Goal: Task Accomplishment & Management: Use online tool/utility

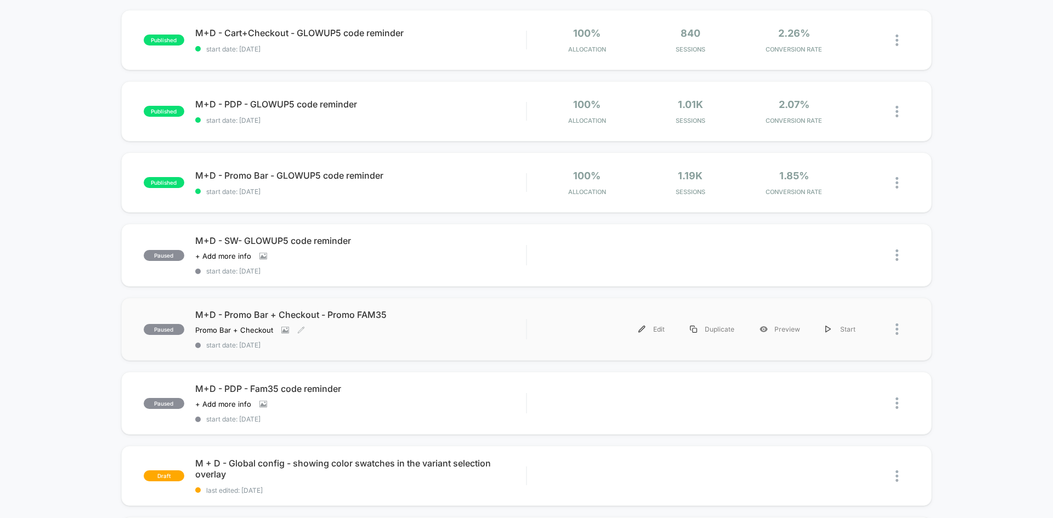
scroll to position [219, 0]
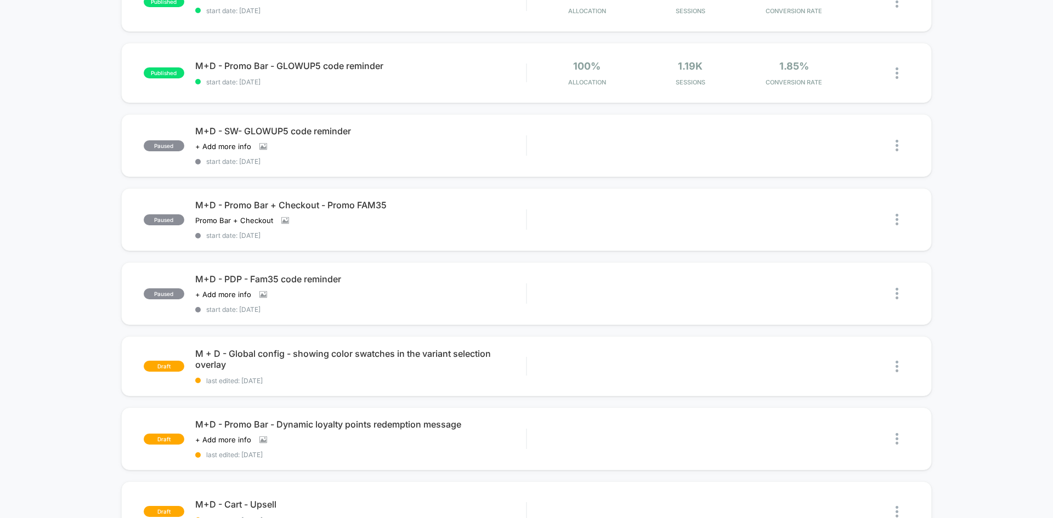
click at [92, 236] on div "published M+D - Cart+Checkout - GLOWUP5 code reminder start date: [DATE] 100% A…" at bounding box center [526, 322] width 1053 height 845
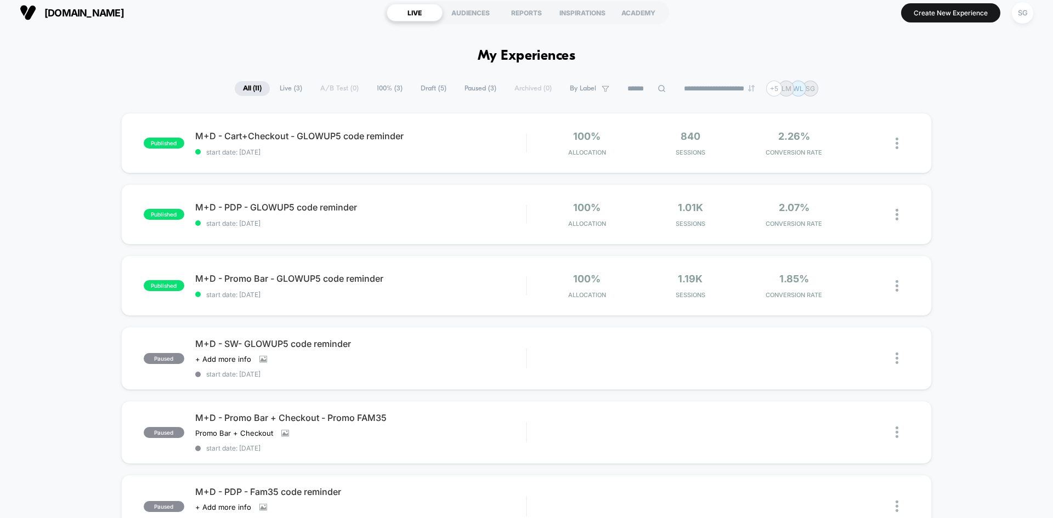
scroll to position [0, 0]
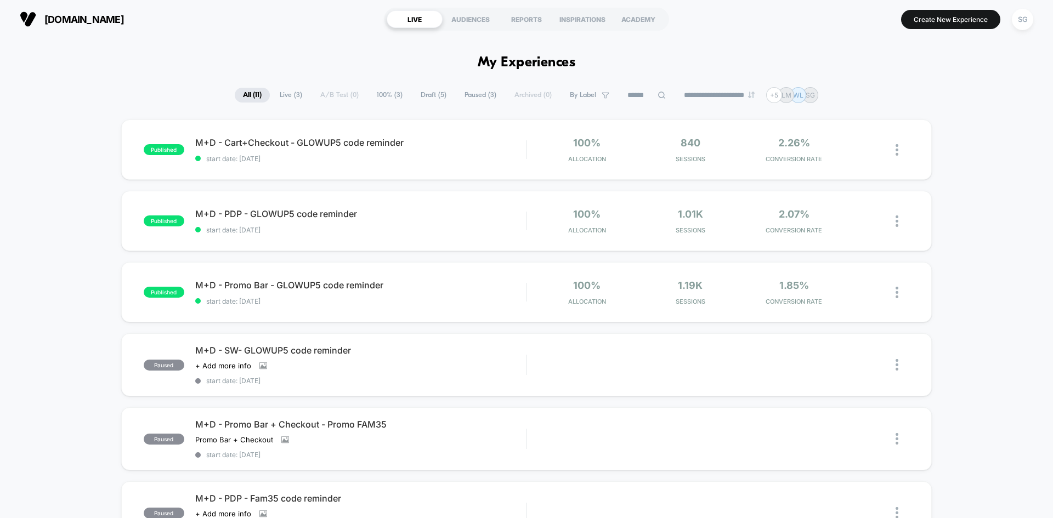
drag, startPoint x: 116, startPoint y: 297, endPoint x: 84, endPoint y: 158, distance: 142.9
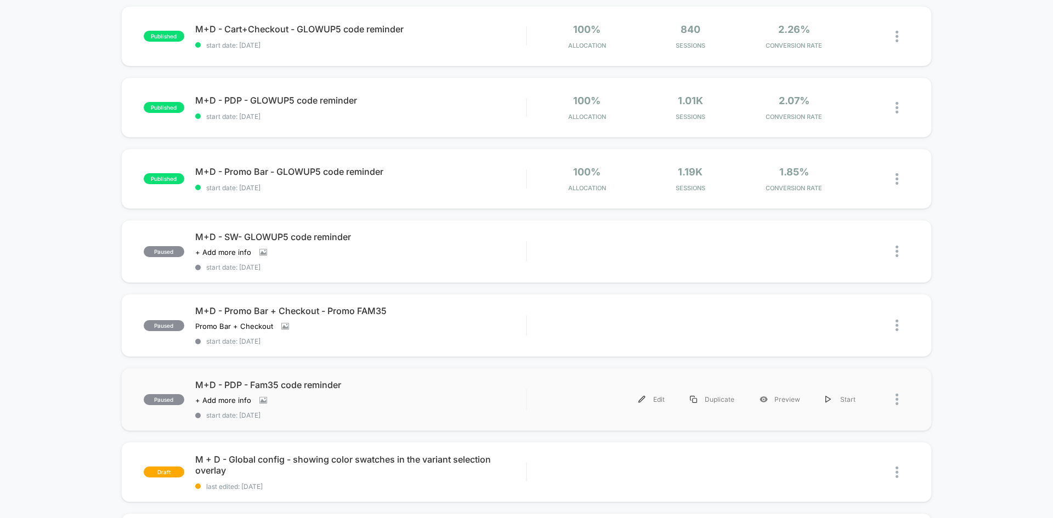
scroll to position [110, 0]
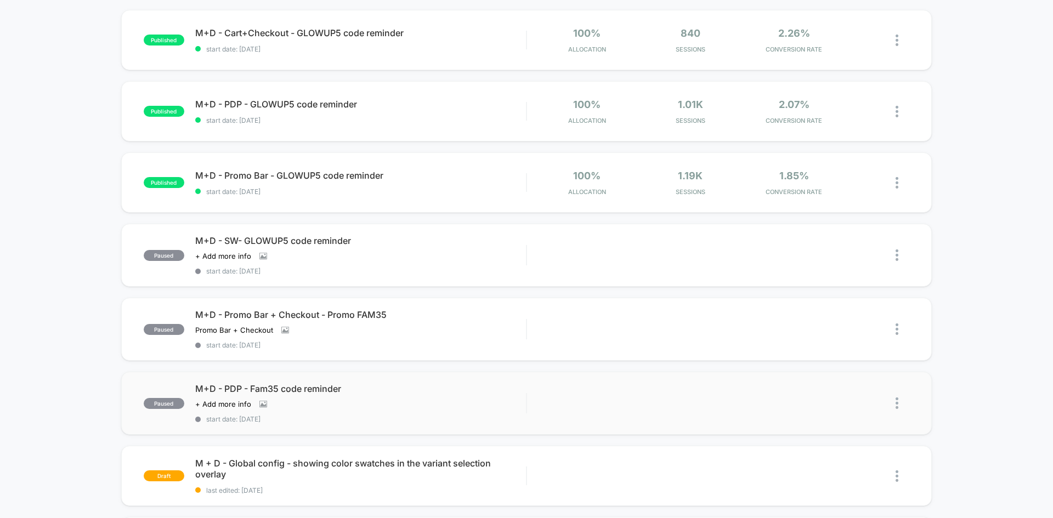
click at [765, 399] on div "Edit Duplicate Preview Start" at bounding box center [718, 403] width 382 height 25
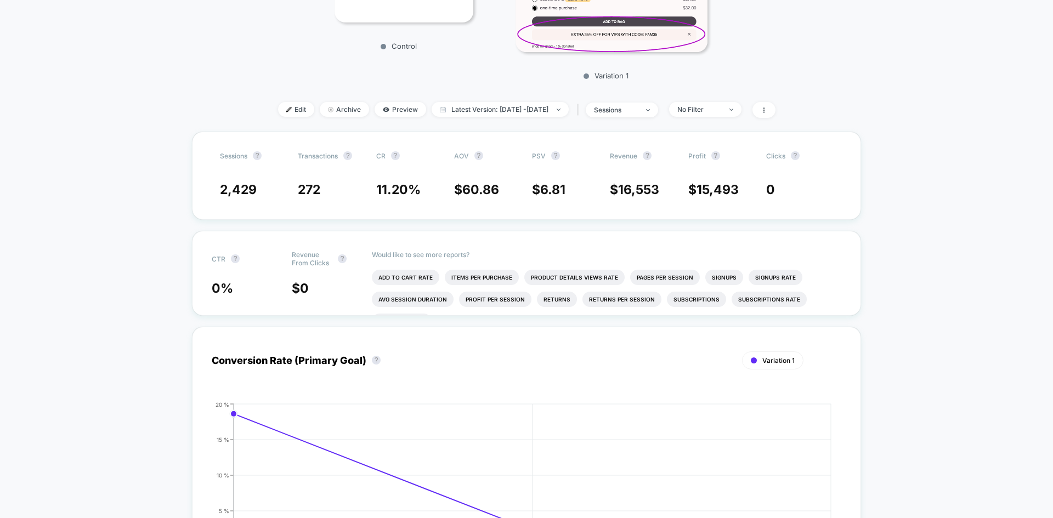
scroll to position [548, 0]
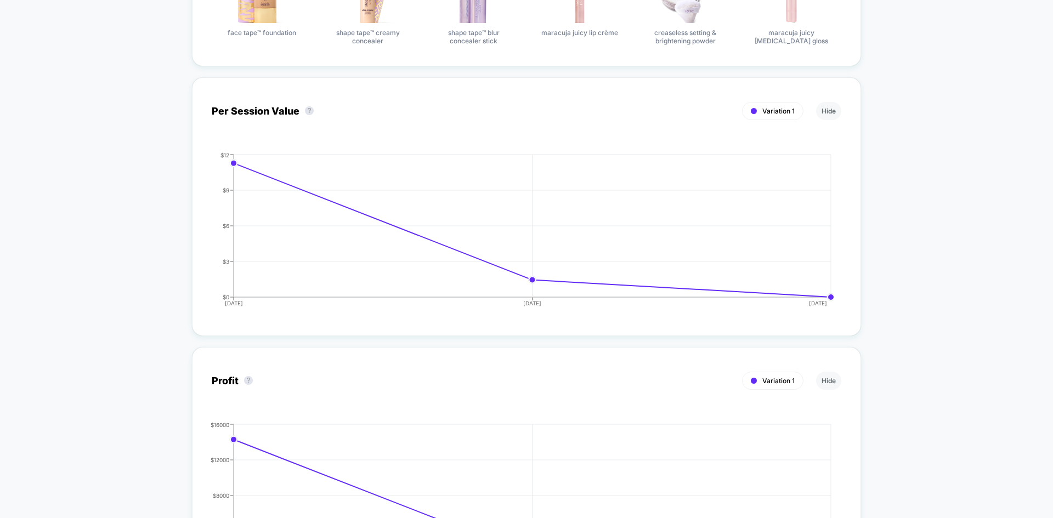
scroll to position [0, 0]
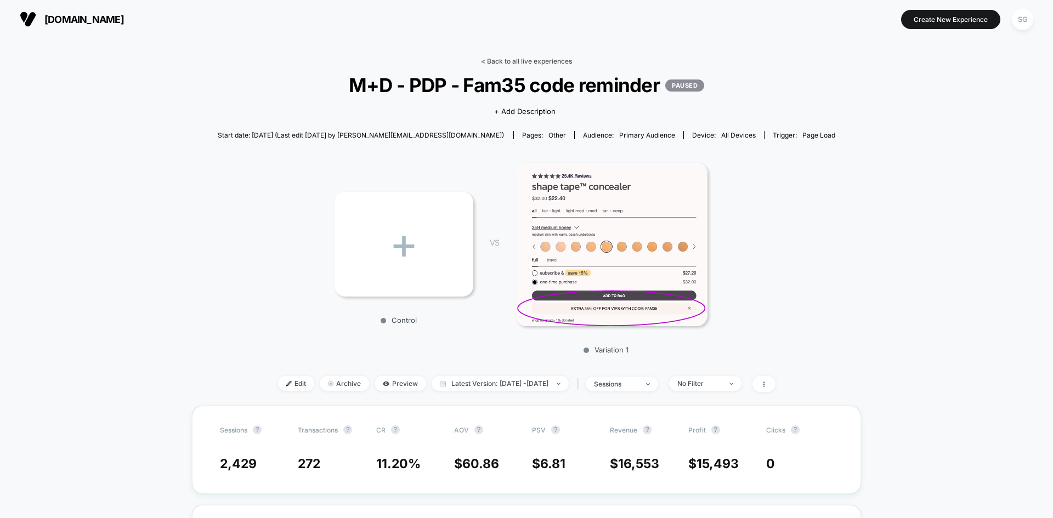
click at [513, 64] on link "< Back to all live experiences" at bounding box center [526, 61] width 91 height 8
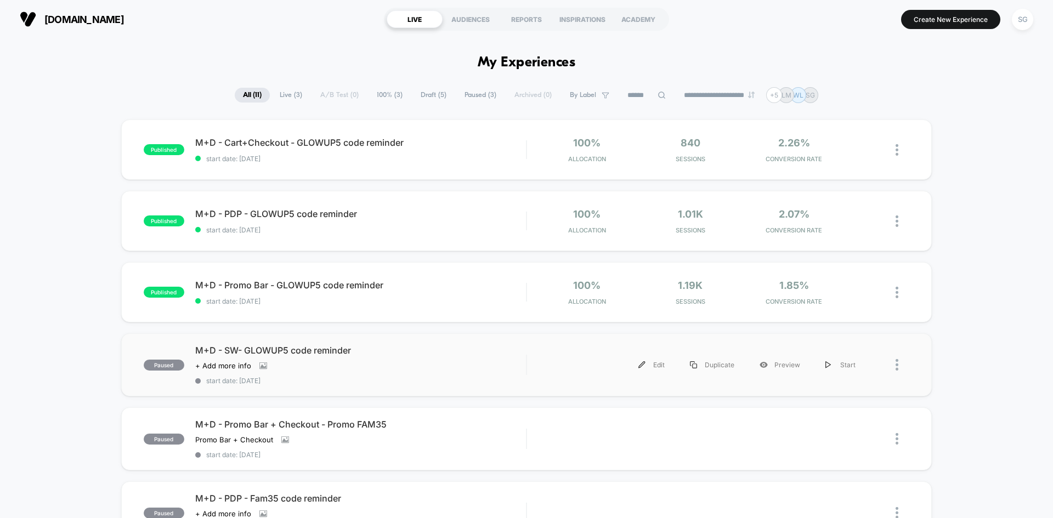
click at [867, 340] on div "paused M+D - SW- GLOWUP5 code reminder Click to view images Click to edit exper…" at bounding box center [526, 364] width 811 height 63
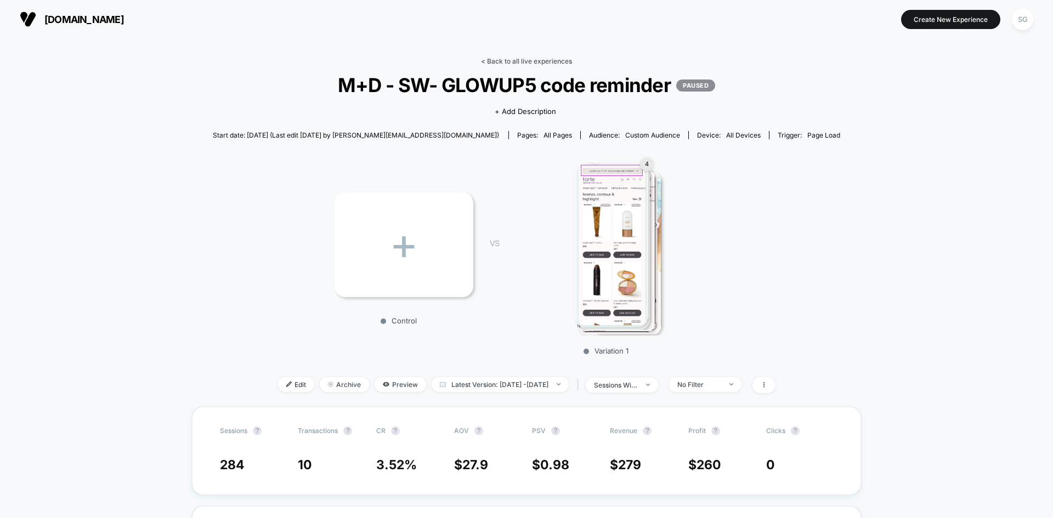
click at [542, 61] on link "< Back to all live experiences" at bounding box center [526, 61] width 91 height 8
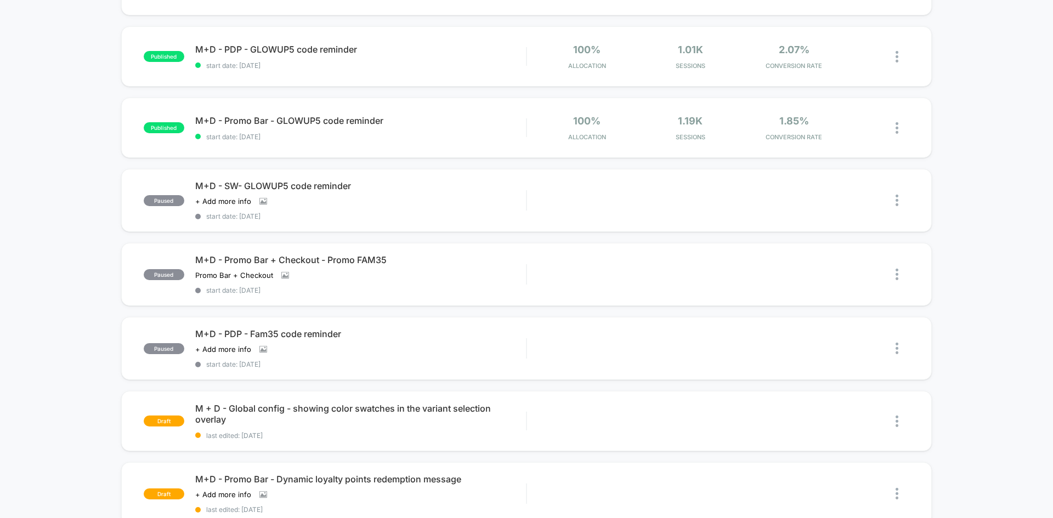
click at [997, 398] on div "published M+D - Cart+Checkout - GLOWUP5 code reminder start date: [DATE] 100% A…" at bounding box center [526, 377] width 1053 height 845
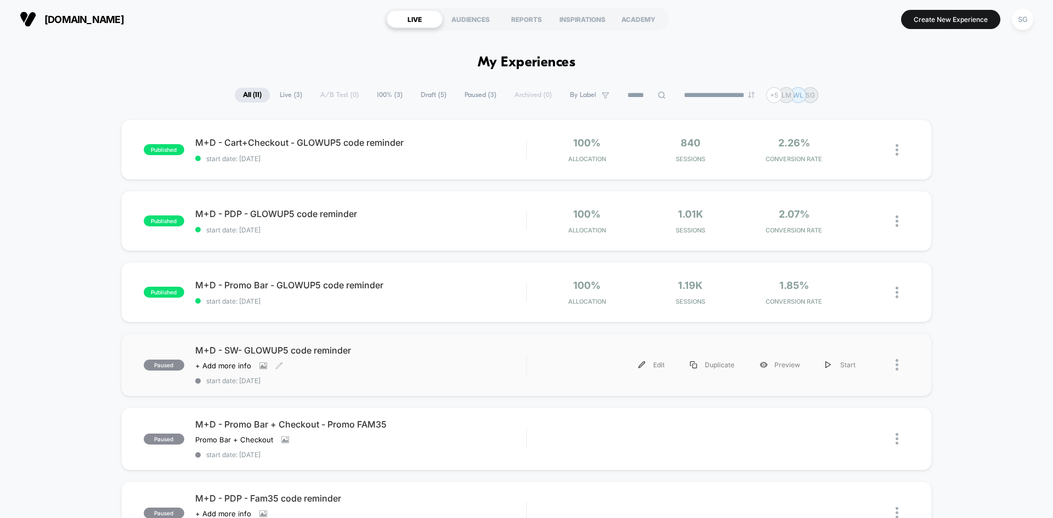
click at [506, 362] on div "M+D - SW- GLOWUP5 code reminder Click to view images Click to edit experience d…" at bounding box center [360, 365] width 331 height 40
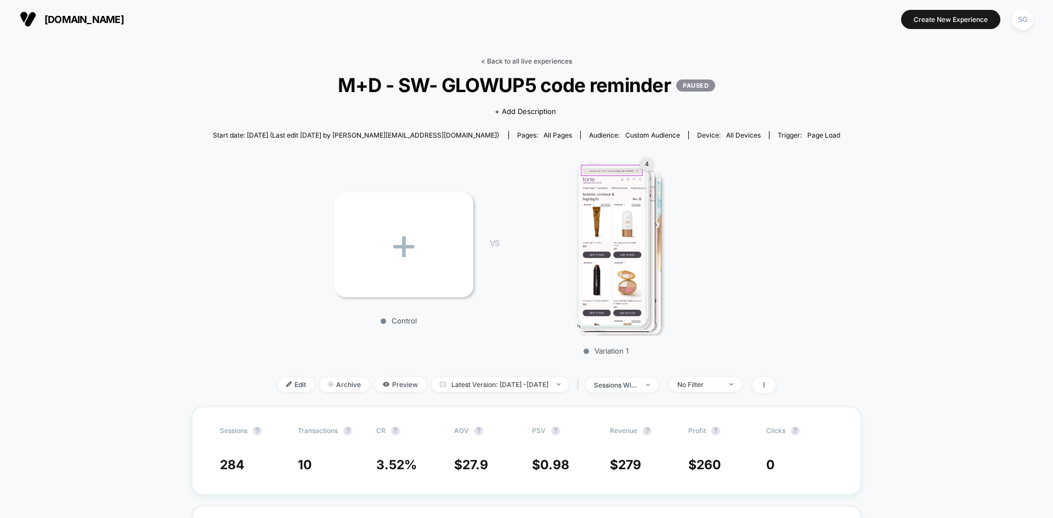
click at [544, 57] on link "< Back to all live experiences" at bounding box center [526, 61] width 91 height 8
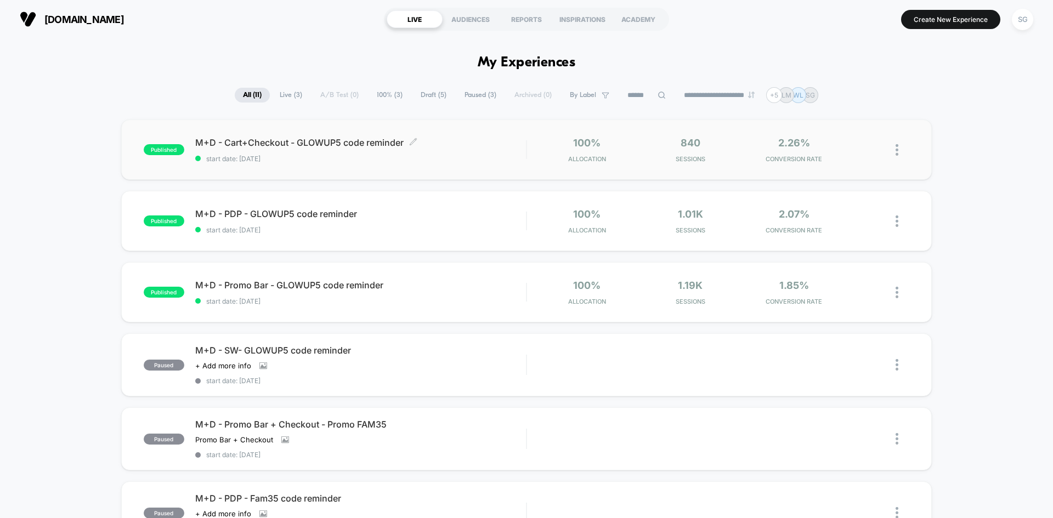
click at [472, 137] on span "M+D - Cart+Checkout - GLOWUP5 code reminder Click to edit experience details" at bounding box center [360, 142] width 331 height 11
